Goal: Task Accomplishment & Management: Manage account settings

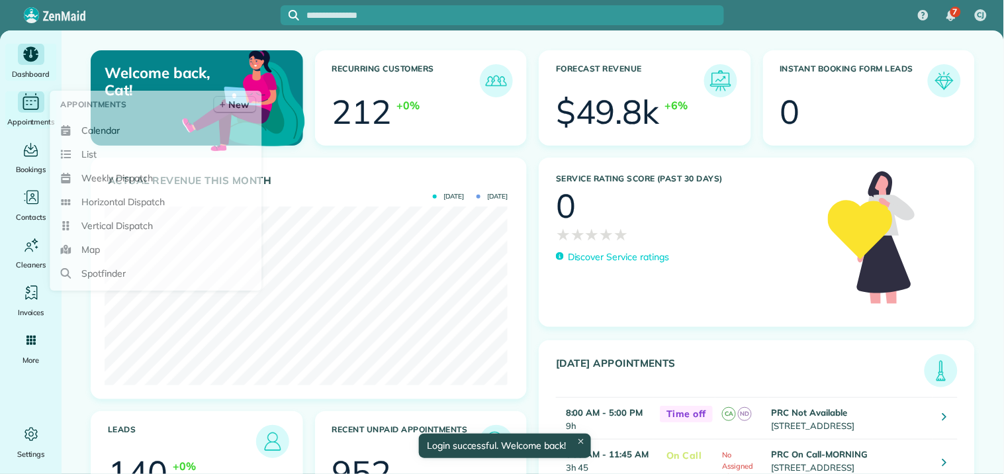
scroll to position [179, 402]
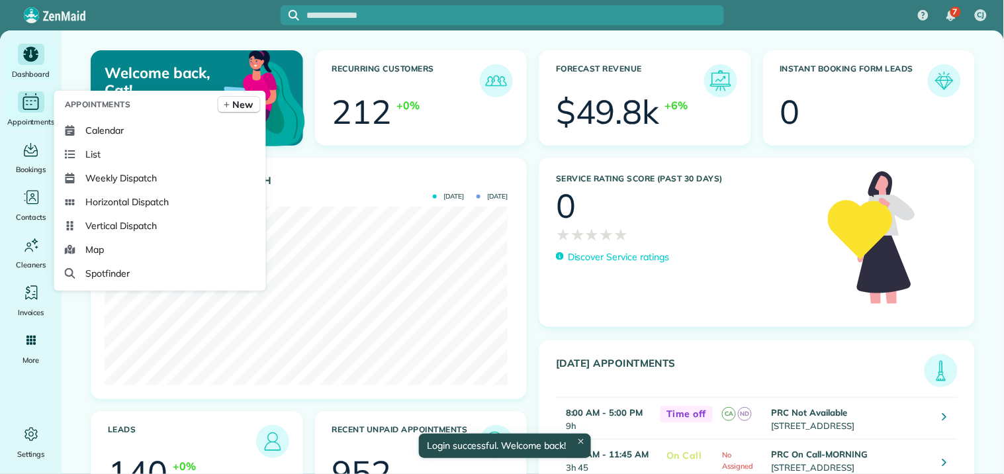
click at [24, 102] on icon "Main" at bounding box center [31, 102] width 21 height 20
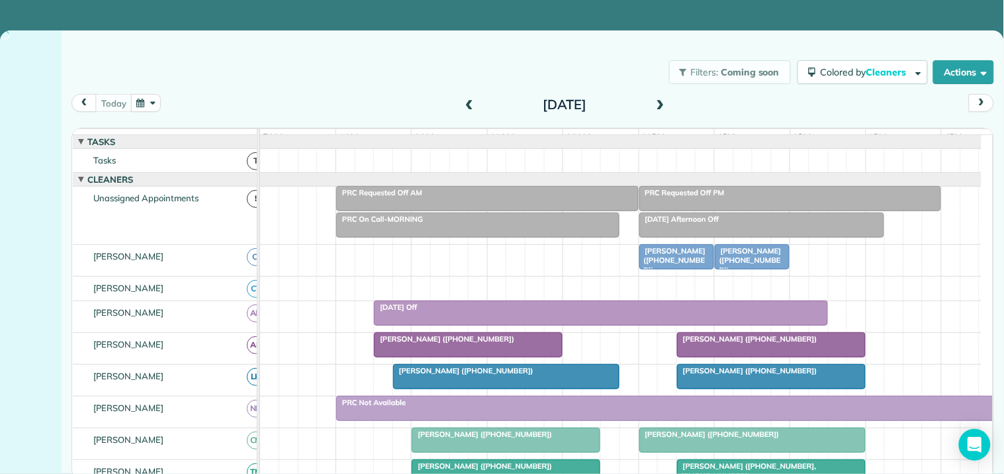
click at [150, 103] on button "button" at bounding box center [146, 103] width 30 height 18
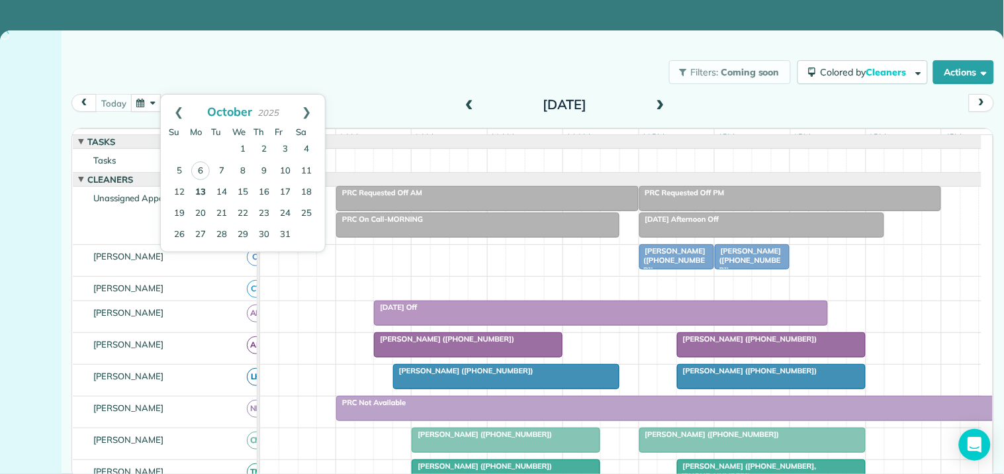
click at [203, 192] on link "13" at bounding box center [200, 192] width 21 height 21
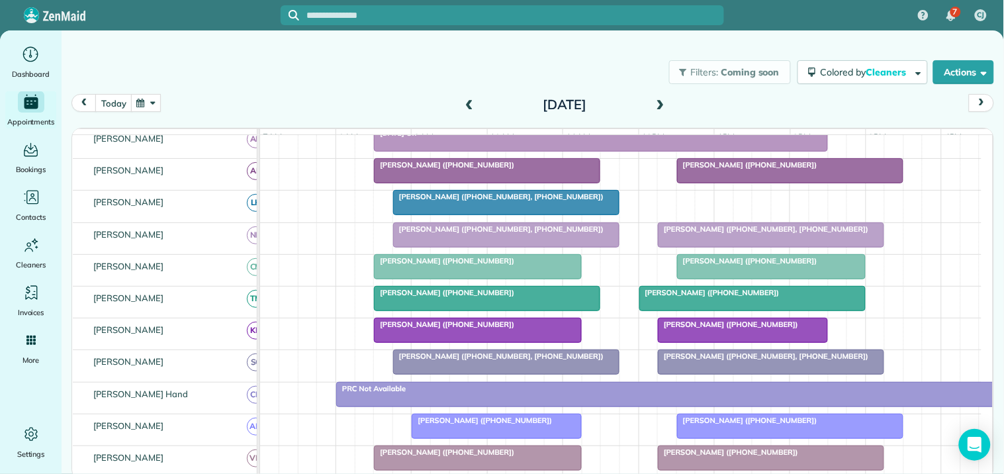
scroll to position [294, 0]
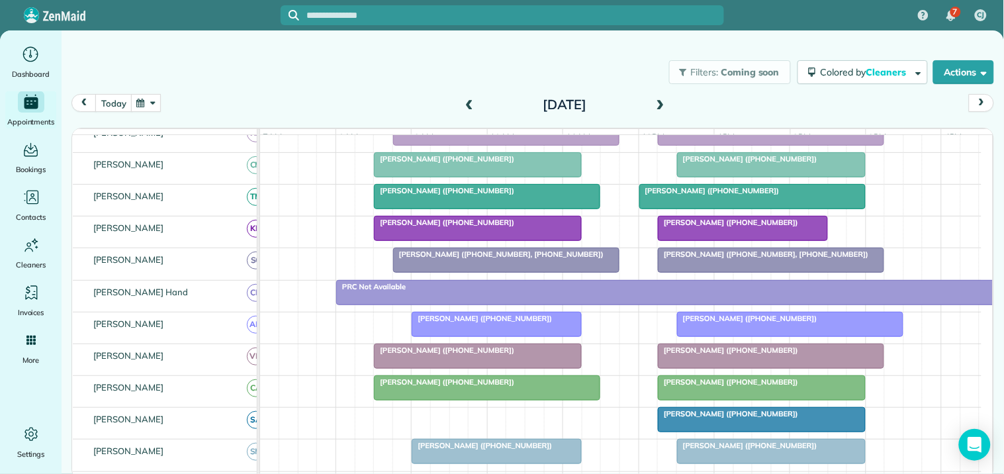
click at [666, 304] on div at bounding box center [676, 293] width 679 height 24
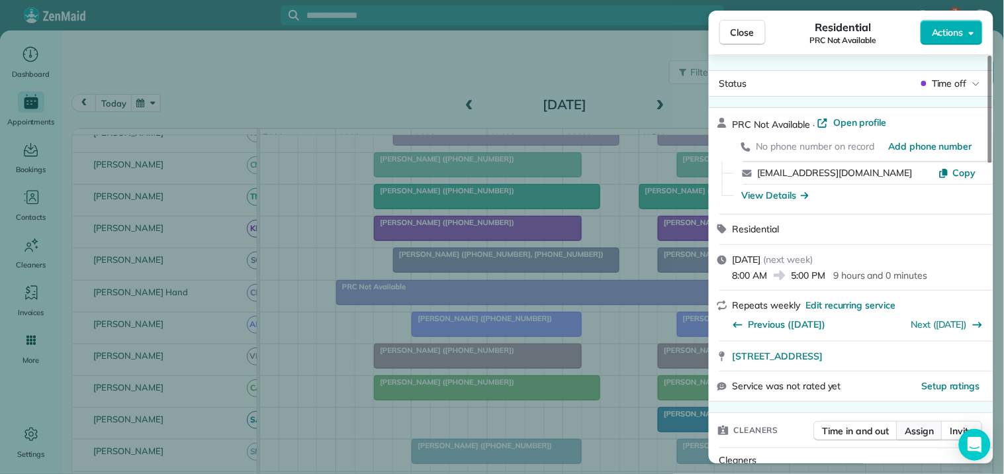
click at [929, 431] on span "Assign" at bounding box center [919, 430] width 29 height 13
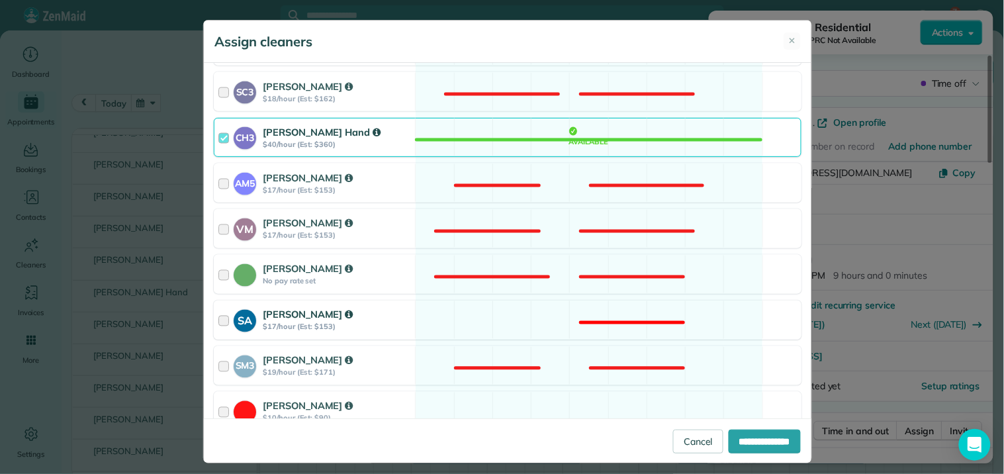
scroll to position [514, 0]
click at [564, 191] on div "AM5 [PERSON_NAME] $17/hour (Est: $153) Not available" at bounding box center [508, 182] width 588 height 39
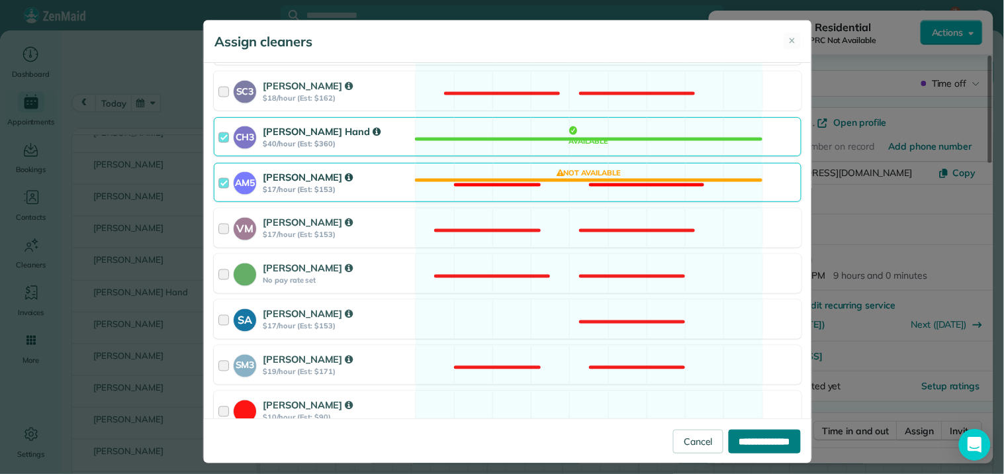
click at [753, 440] on input "**********" at bounding box center [765, 441] width 72 height 24
type input "**********"
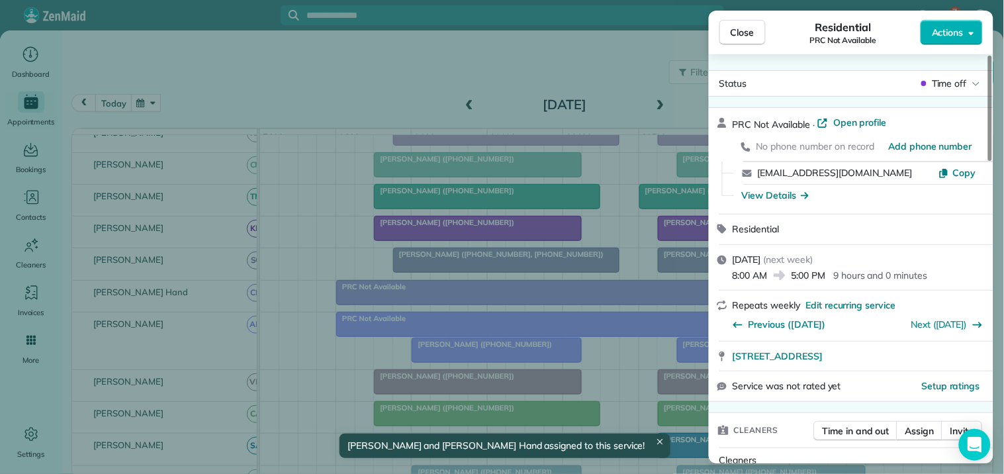
drag, startPoint x: 739, startPoint y: 32, endPoint x: 734, endPoint y: 37, distance: 7.0
click at [739, 31] on span "Close" at bounding box center [743, 32] width 24 height 13
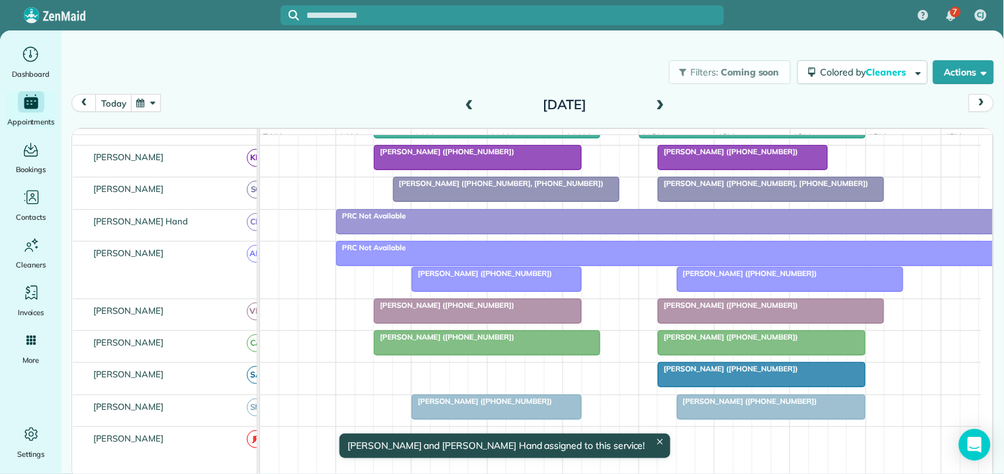
scroll to position [441, 0]
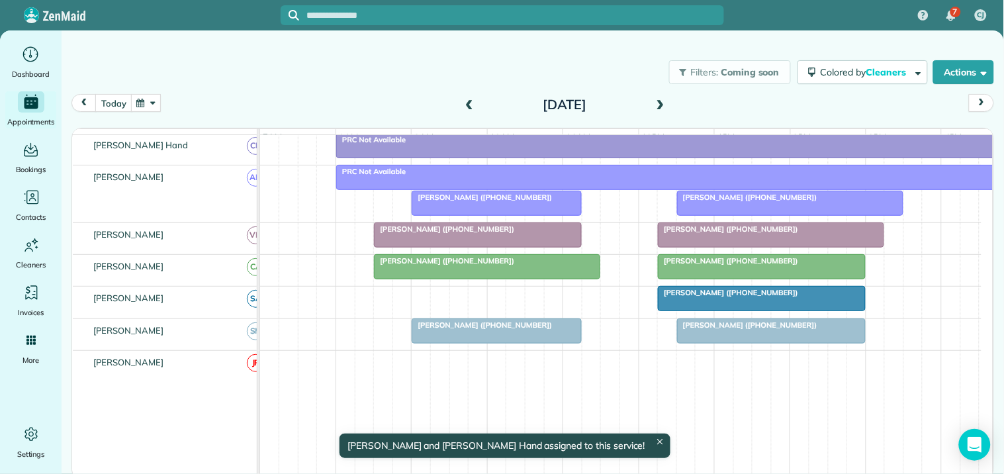
click at [482, 214] on div at bounding box center [496, 203] width 168 height 24
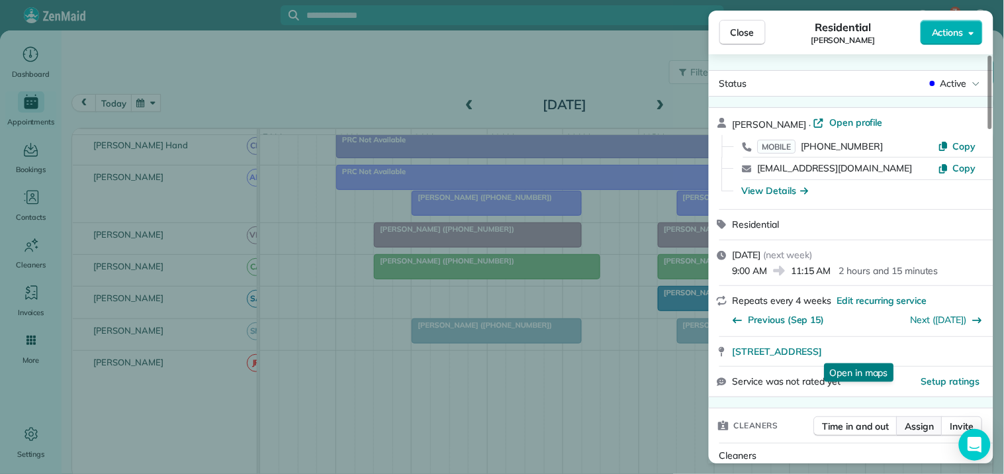
click at [921, 425] on span "Assign" at bounding box center [919, 426] width 29 height 13
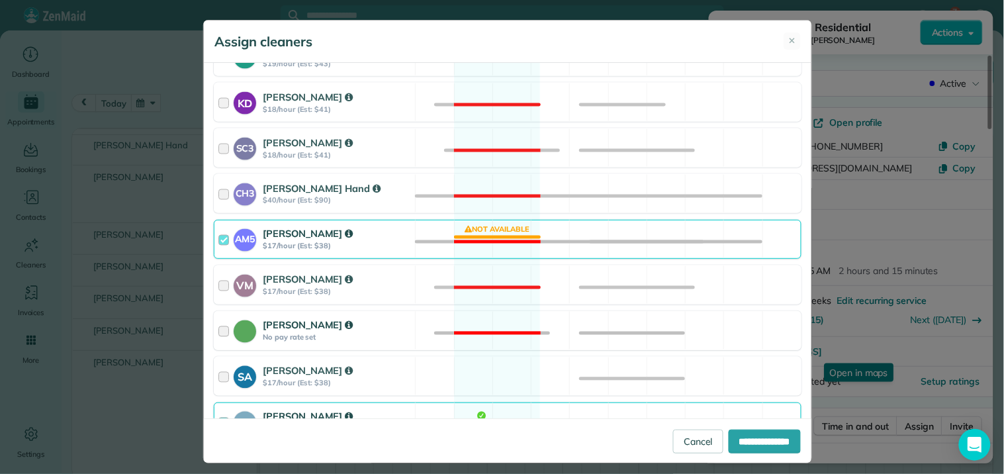
scroll to position [514, 0]
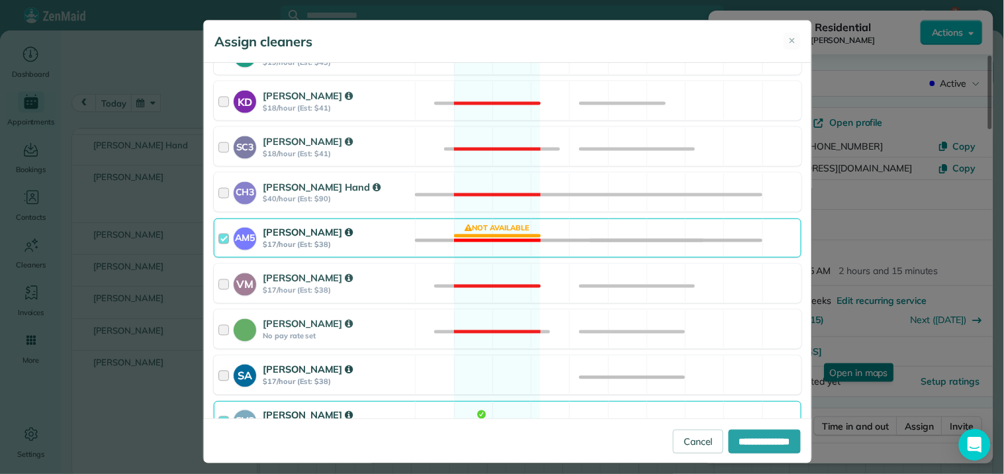
click at [494, 380] on div "SA [PERSON_NAME] $17/hour (Est: $38) Available" at bounding box center [508, 374] width 588 height 39
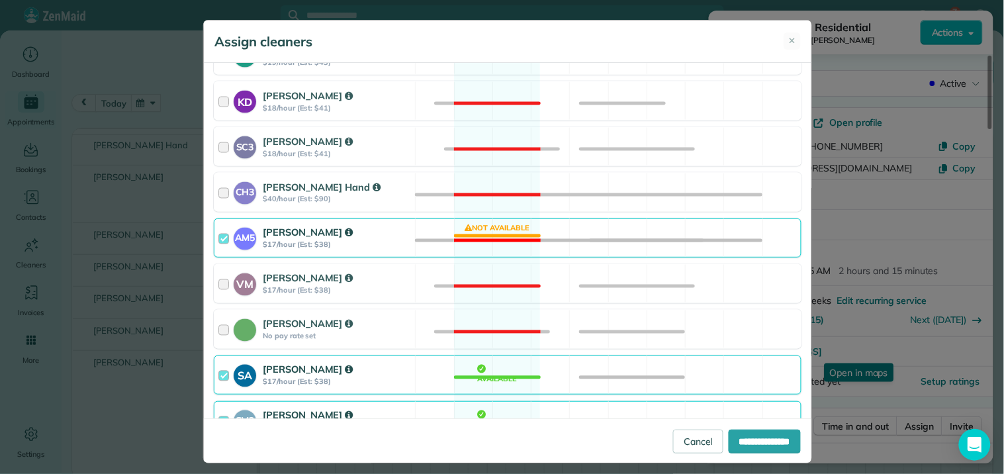
click at [484, 230] on div "AM5 [PERSON_NAME] $17/hour (Est: $38) Not available" at bounding box center [508, 237] width 588 height 39
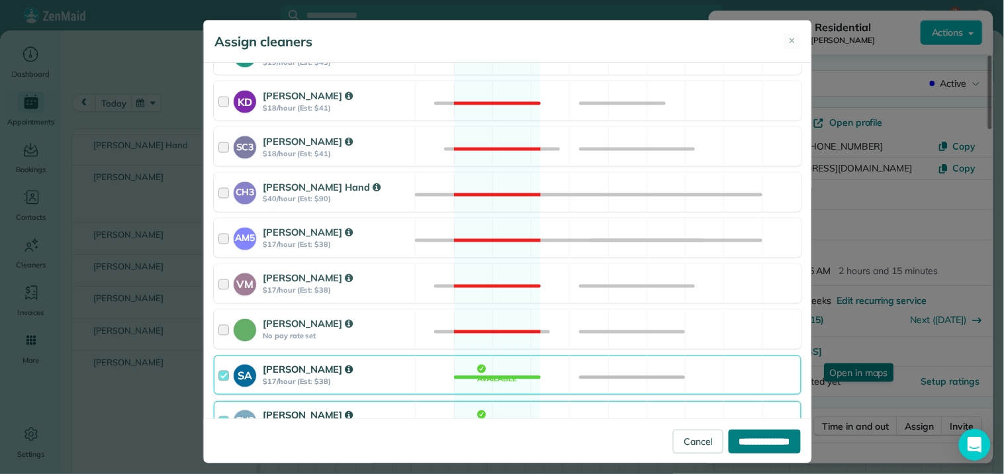
click at [763, 431] on input "**********" at bounding box center [765, 441] width 72 height 24
type input "**********"
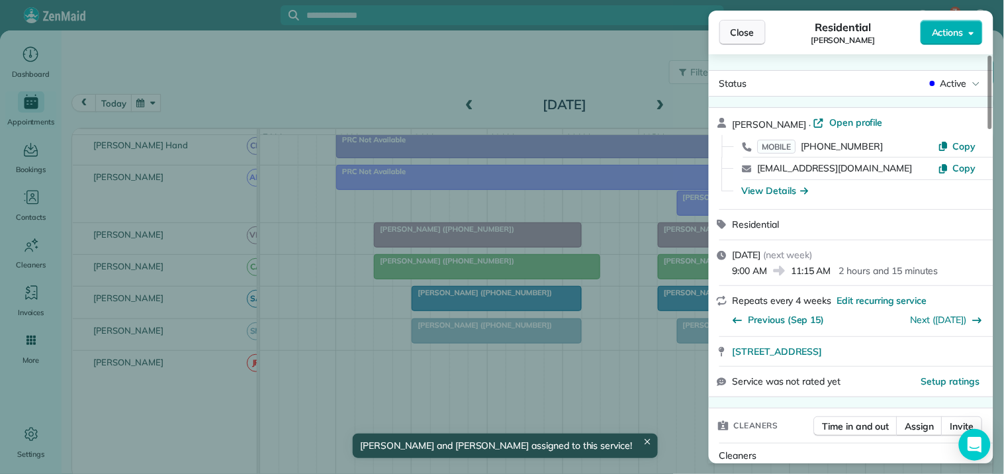
click at [742, 27] on span "Close" at bounding box center [743, 32] width 24 height 13
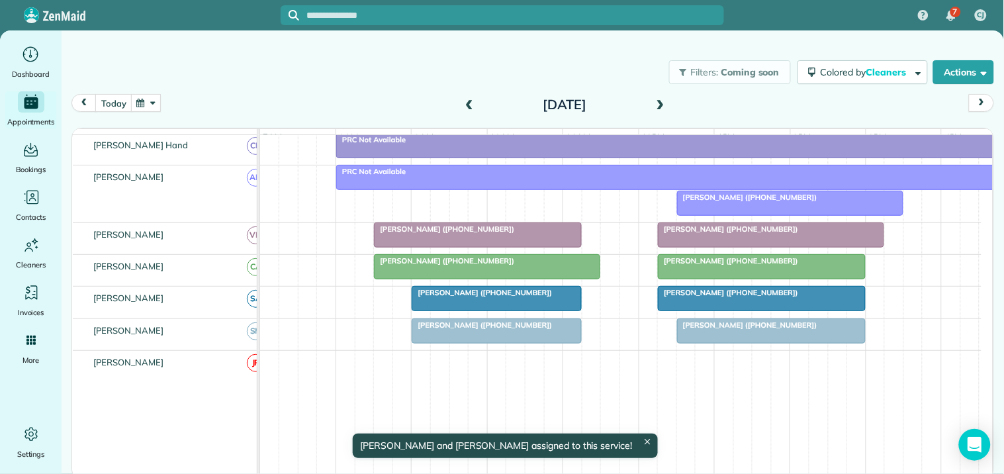
click at [770, 202] on span "[PERSON_NAME] ([PHONE_NUMBER])" at bounding box center [747, 197] width 142 height 9
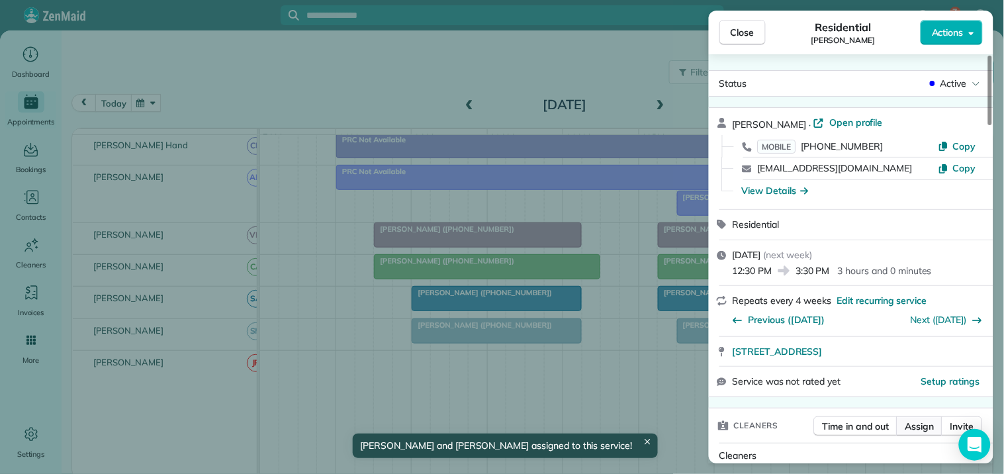
click at [923, 431] on span "Assign" at bounding box center [919, 426] width 29 height 13
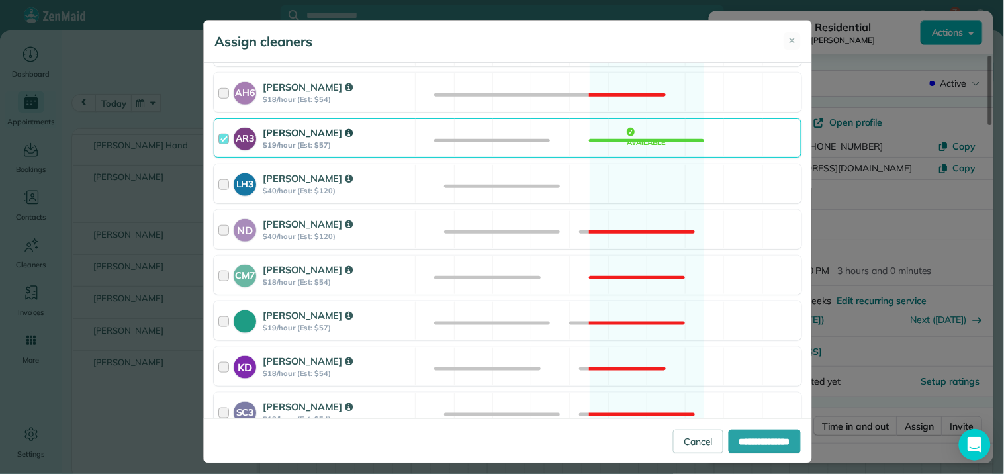
scroll to position [294, 0]
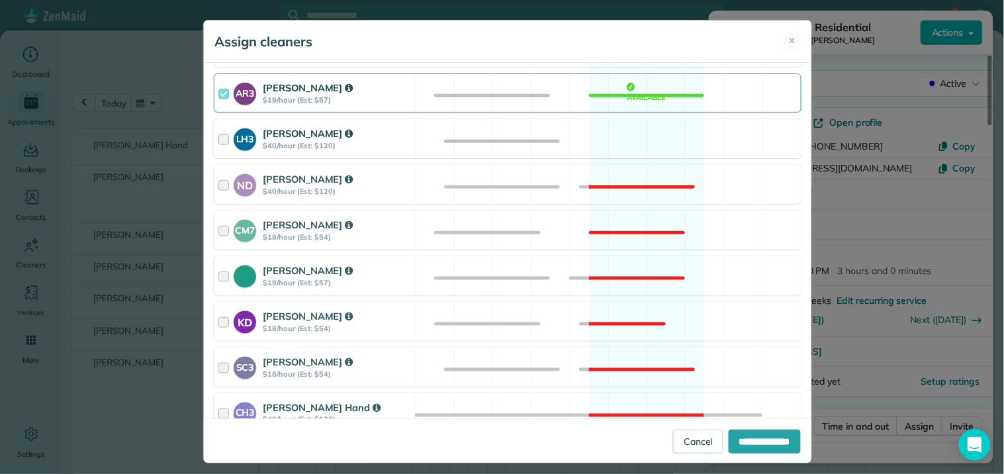
click at [634, 130] on div "LH3 [PERSON_NAME] $40/hour (Est: $120) Available" at bounding box center [508, 138] width 588 height 39
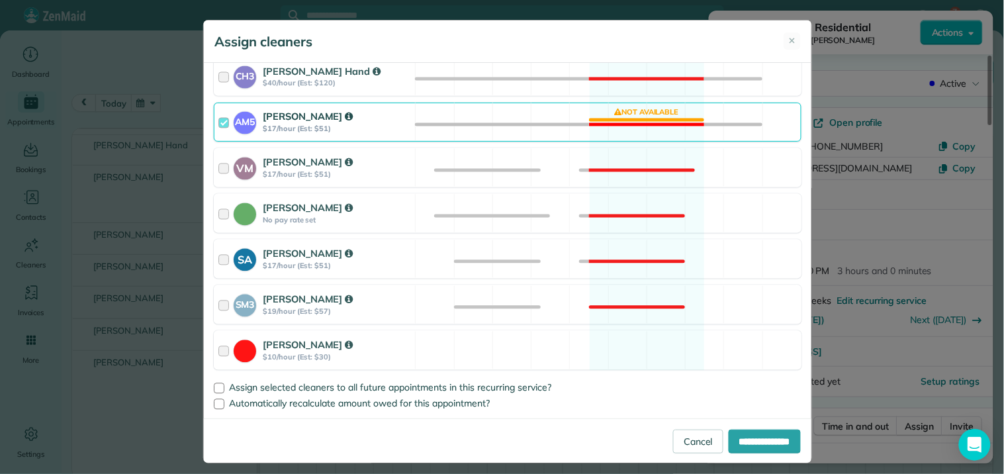
scroll to position [631, 0]
click at [632, 116] on div "AM5 [PERSON_NAME] $17/hour (Est: $51) Not available" at bounding box center [508, 122] width 588 height 39
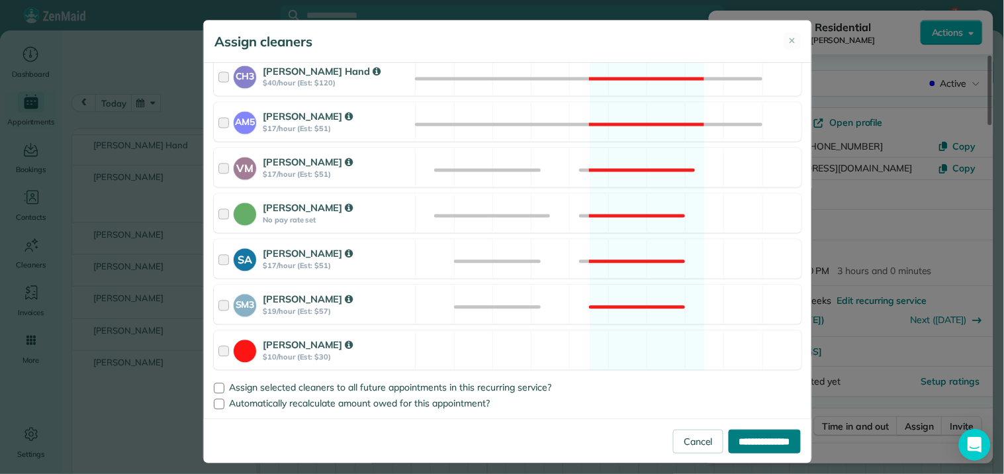
click at [756, 439] on input "**********" at bounding box center [765, 441] width 72 height 24
type input "**********"
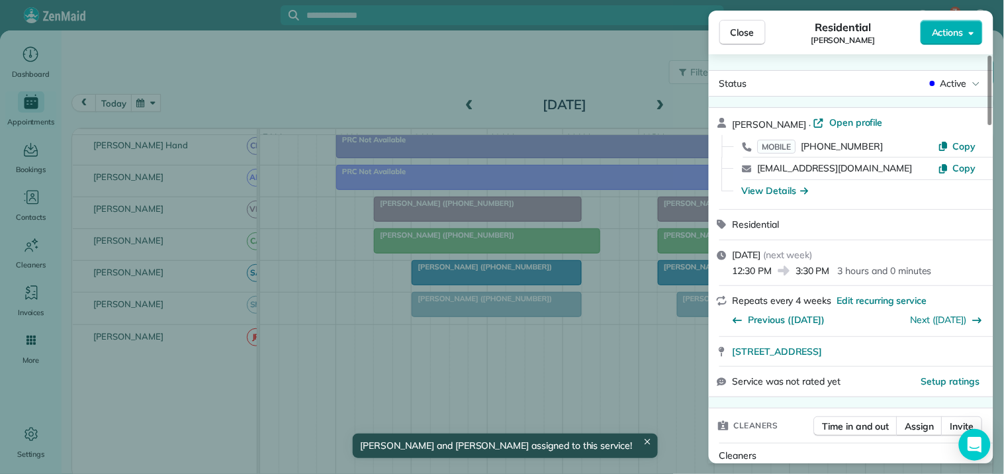
drag, startPoint x: 749, startPoint y: 33, endPoint x: 729, endPoint y: 36, distance: 20.0
click at [749, 32] on span "Close" at bounding box center [743, 32] width 24 height 13
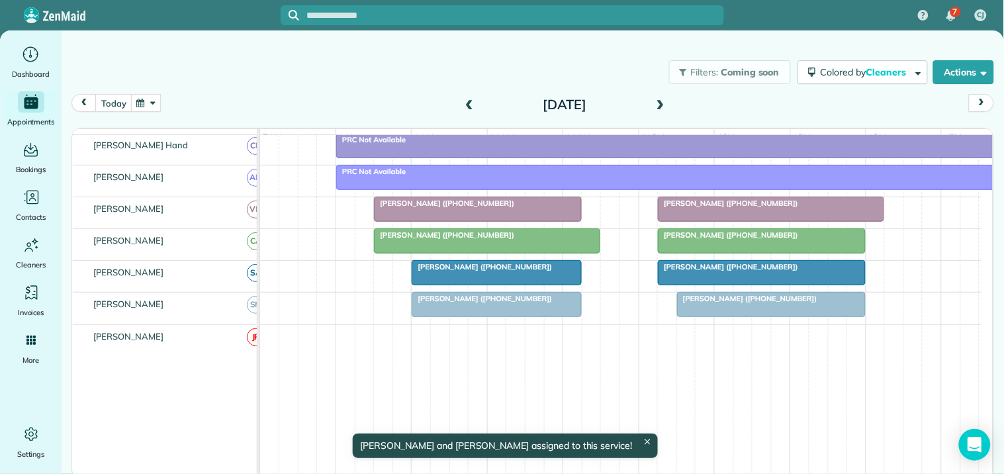
scroll to position [294, 0]
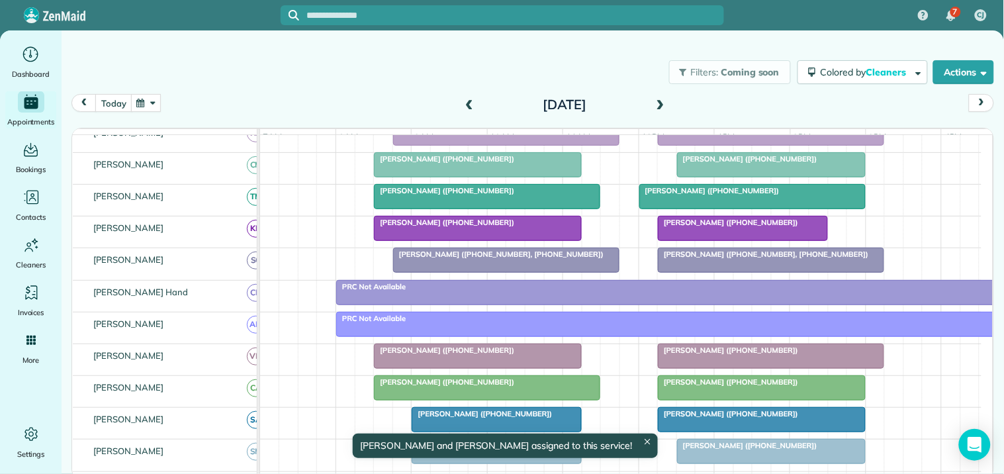
click at [146, 103] on button "button" at bounding box center [146, 103] width 30 height 18
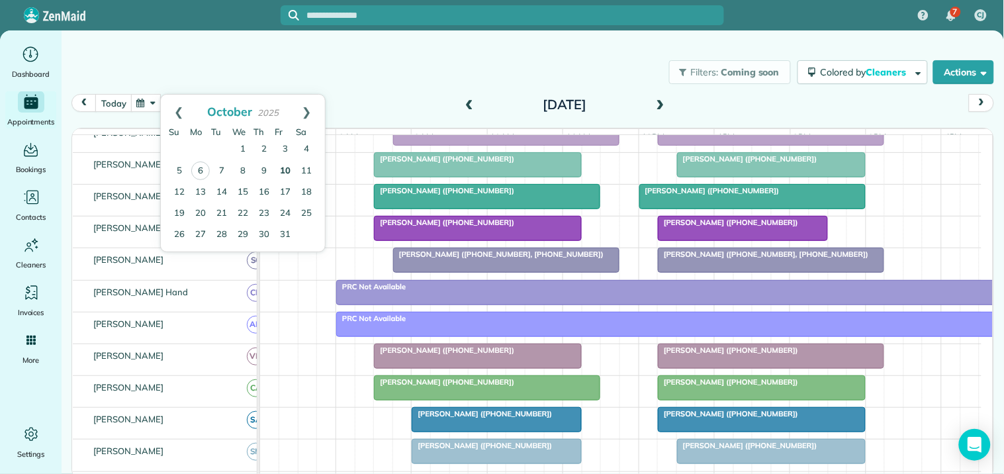
click at [289, 169] on link "10" at bounding box center [285, 171] width 21 height 21
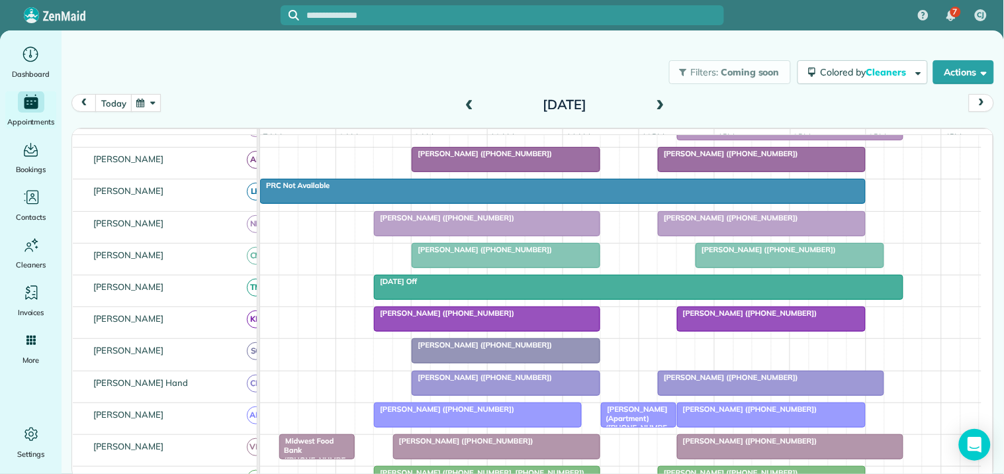
scroll to position [0, 0]
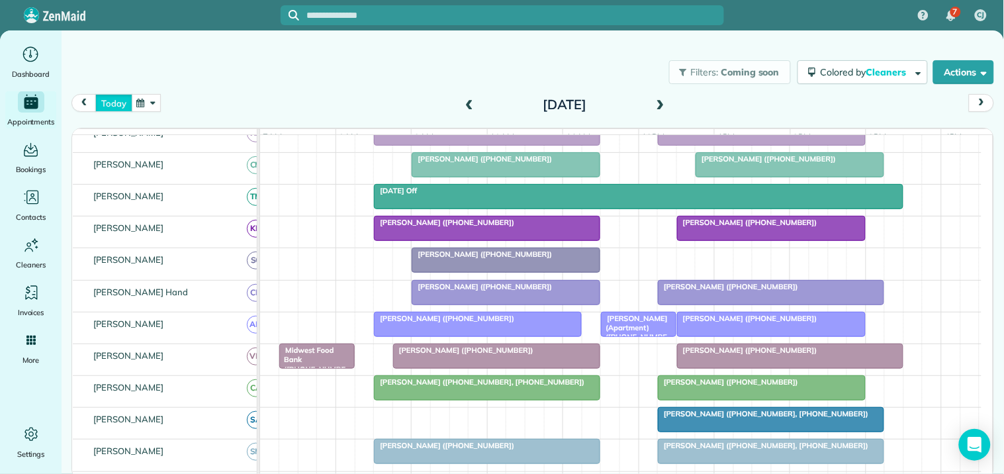
click at [127, 101] on button "today" at bounding box center [113, 103] width 36 height 18
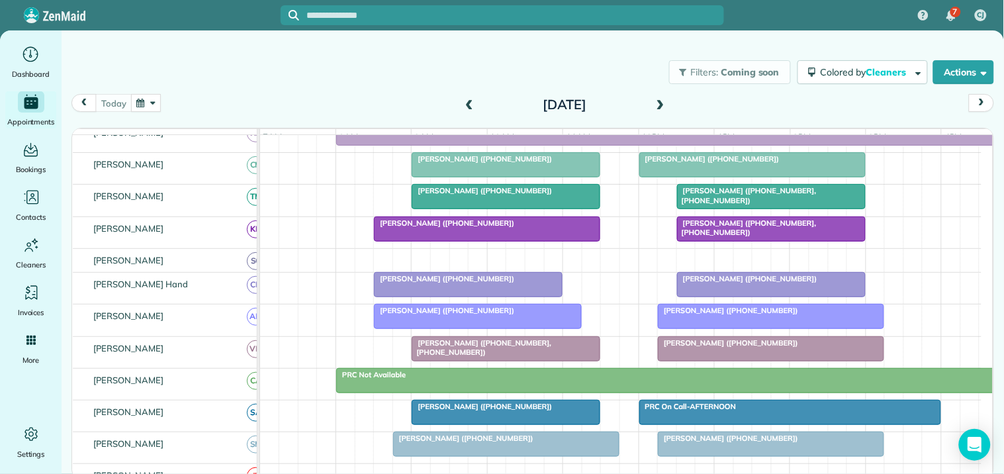
click at [731, 163] on span "[PERSON_NAME] ([PHONE_NUMBER])" at bounding box center [710, 158] width 142 height 9
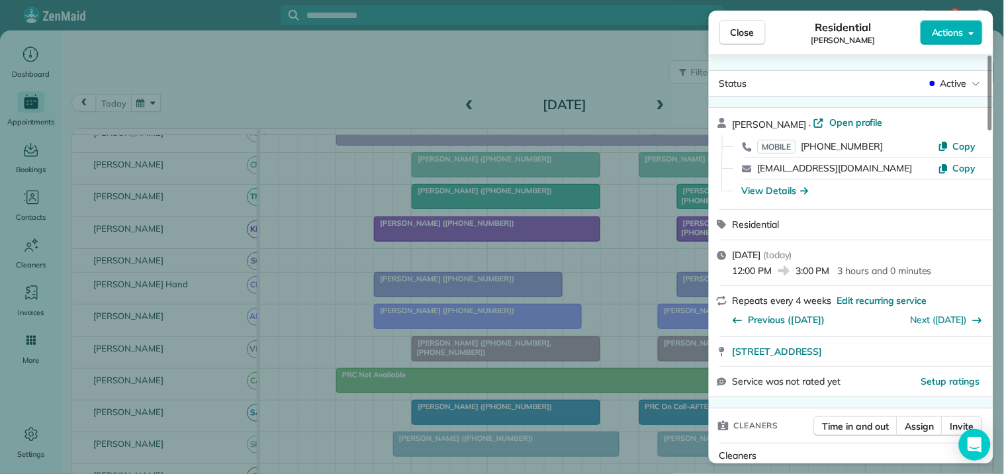
scroll to position [367, 0]
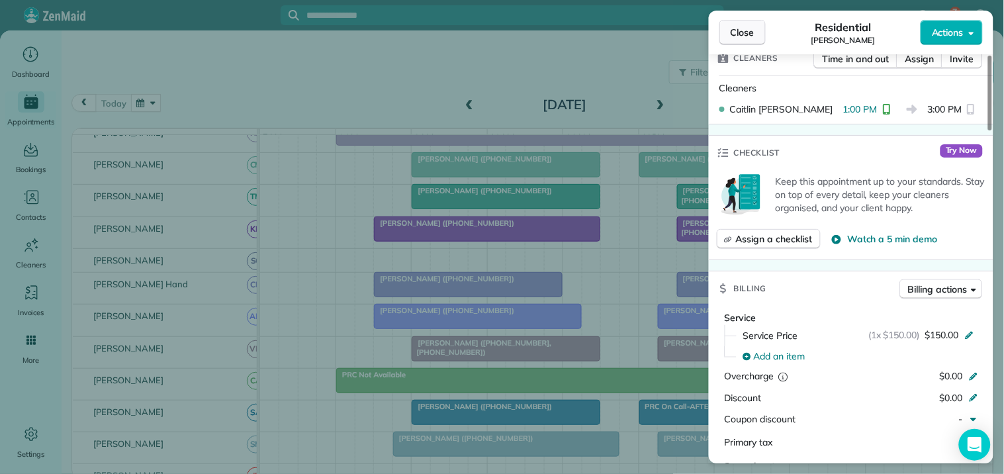
click at [754, 32] on span "Close" at bounding box center [743, 32] width 24 height 13
